Goal: Navigation & Orientation: Find specific page/section

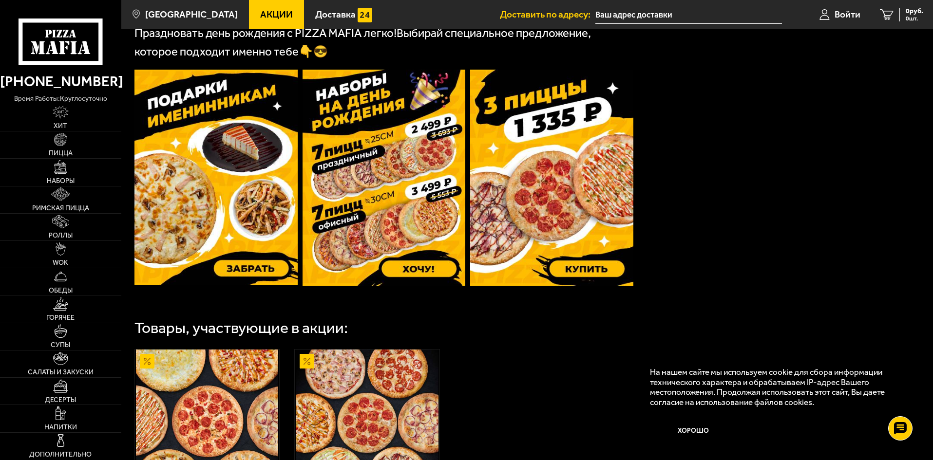
scroll to position [292, 0]
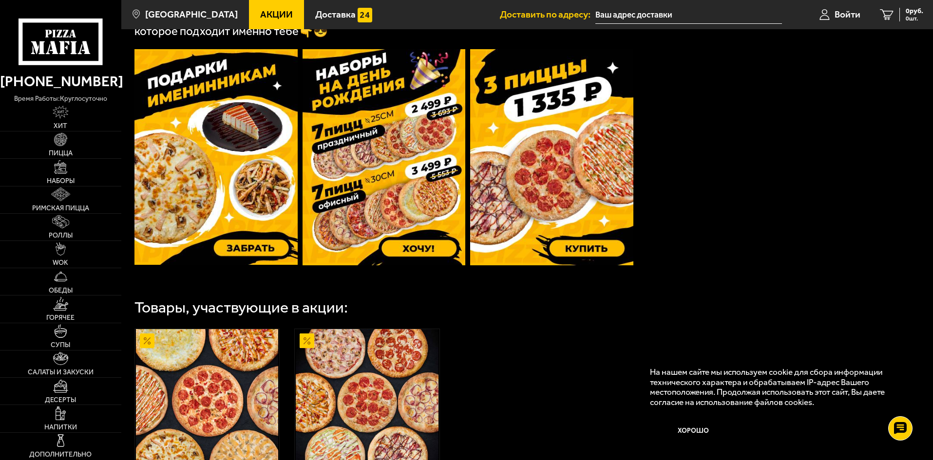
click at [380, 195] on img at bounding box center [383, 157] width 163 height 216
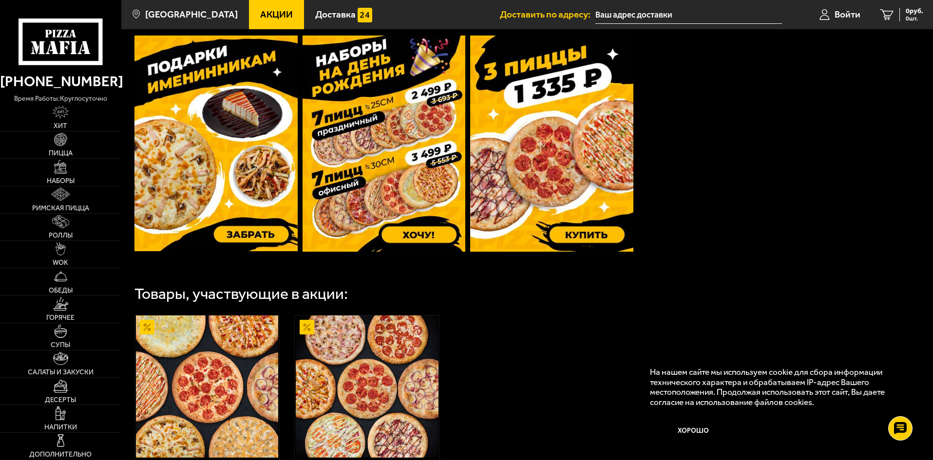
scroll to position [146, 0]
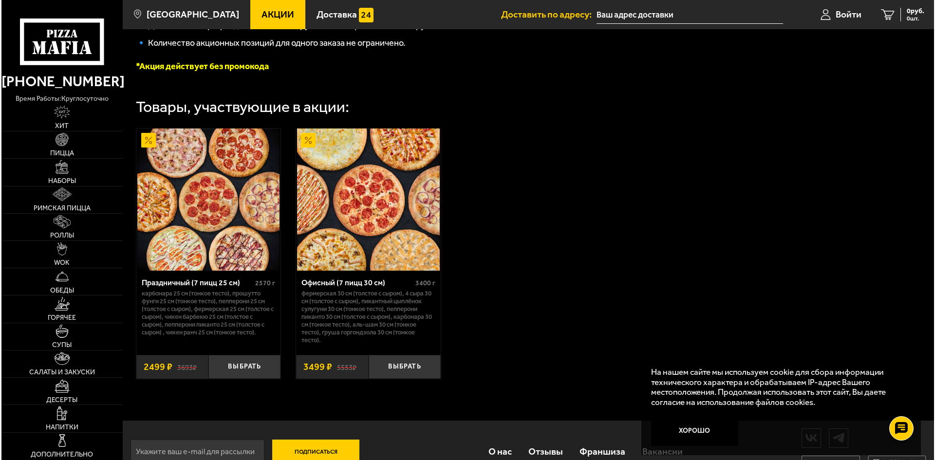
scroll to position [291, 0]
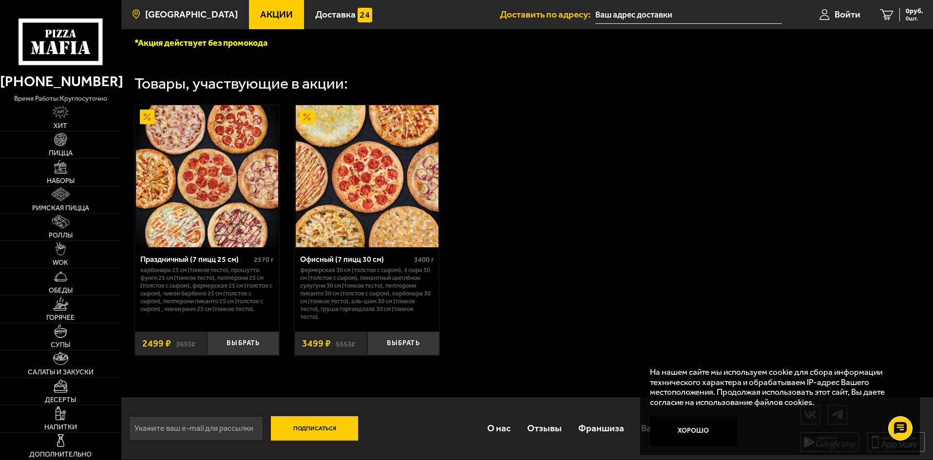
click at [194, 17] on span "[GEOGRAPHIC_DATA]" at bounding box center [191, 14] width 93 height 9
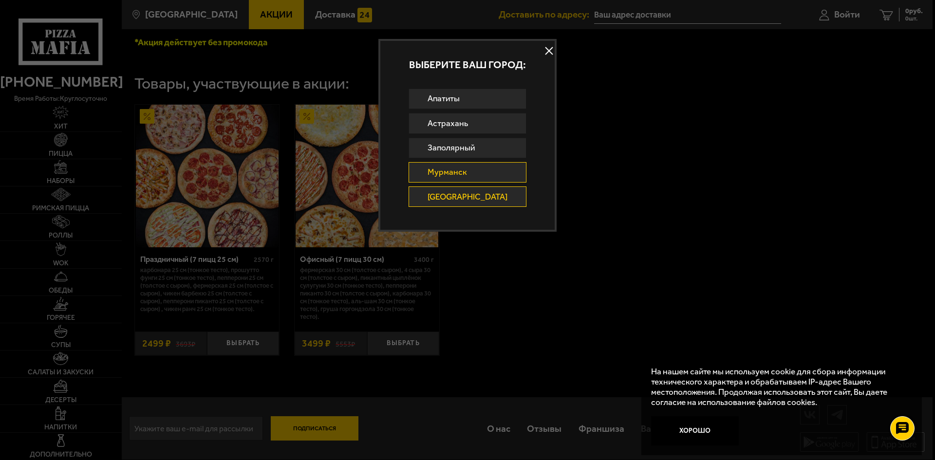
click at [468, 165] on link "Мурманск" at bounding box center [468, 172] width 118 height 20
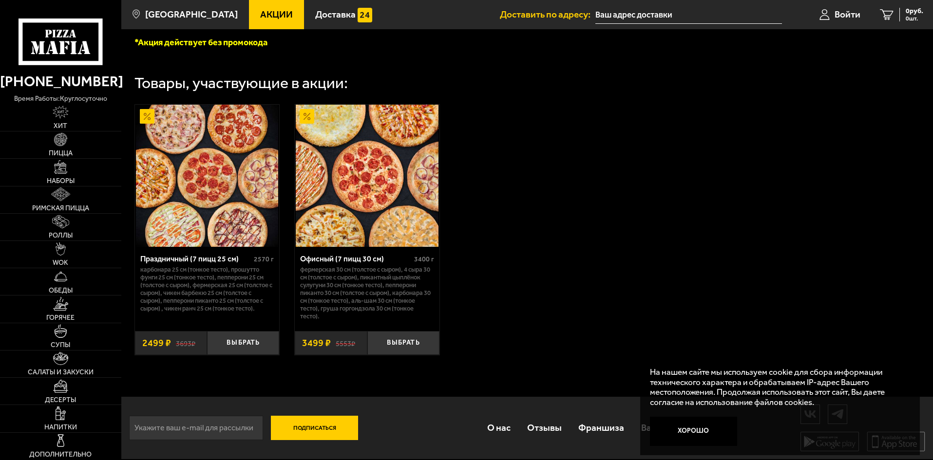
scroll to position [291, 0]
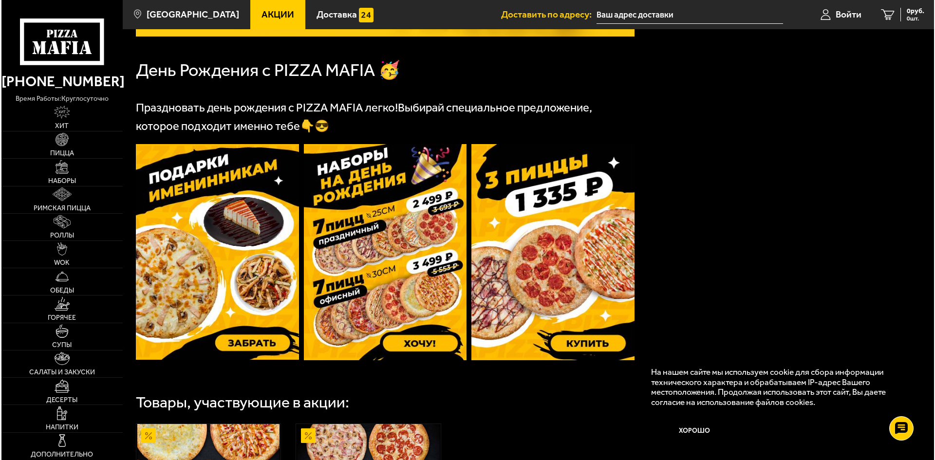
scroll to position [33, 0]
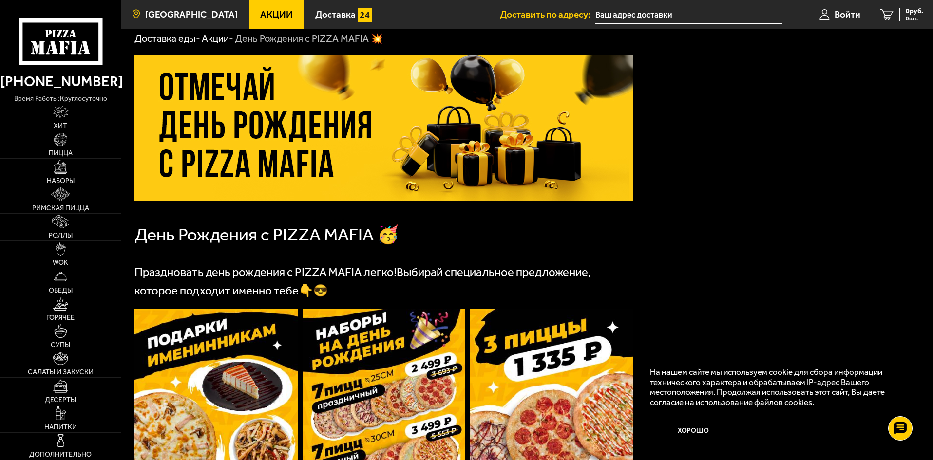
click at [184, 10] on span "[GEOGRAPHIC_DATA]" at bounding box center [191, 14] width 93 height 9
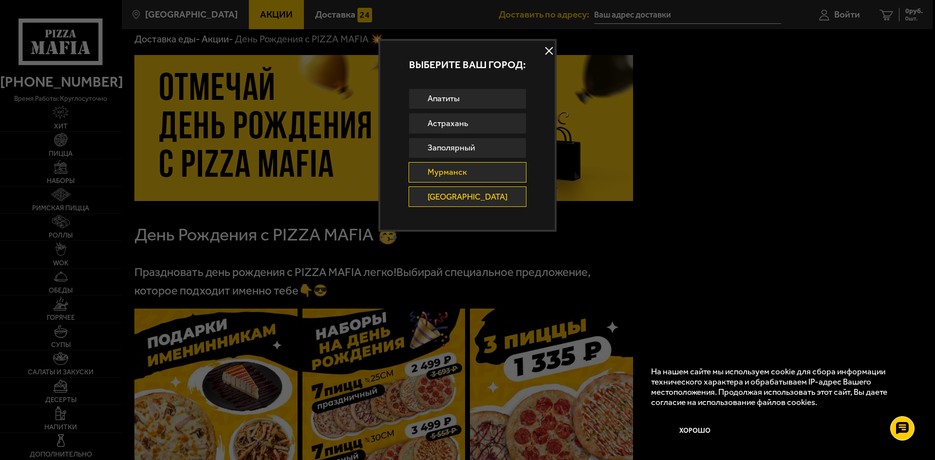
click at [448, 172] on link "Мурманск" at bounding box center [468, 172] width 118 height 20
